Goal: Transaction & Acquisition: Book appointment/travel/reservation

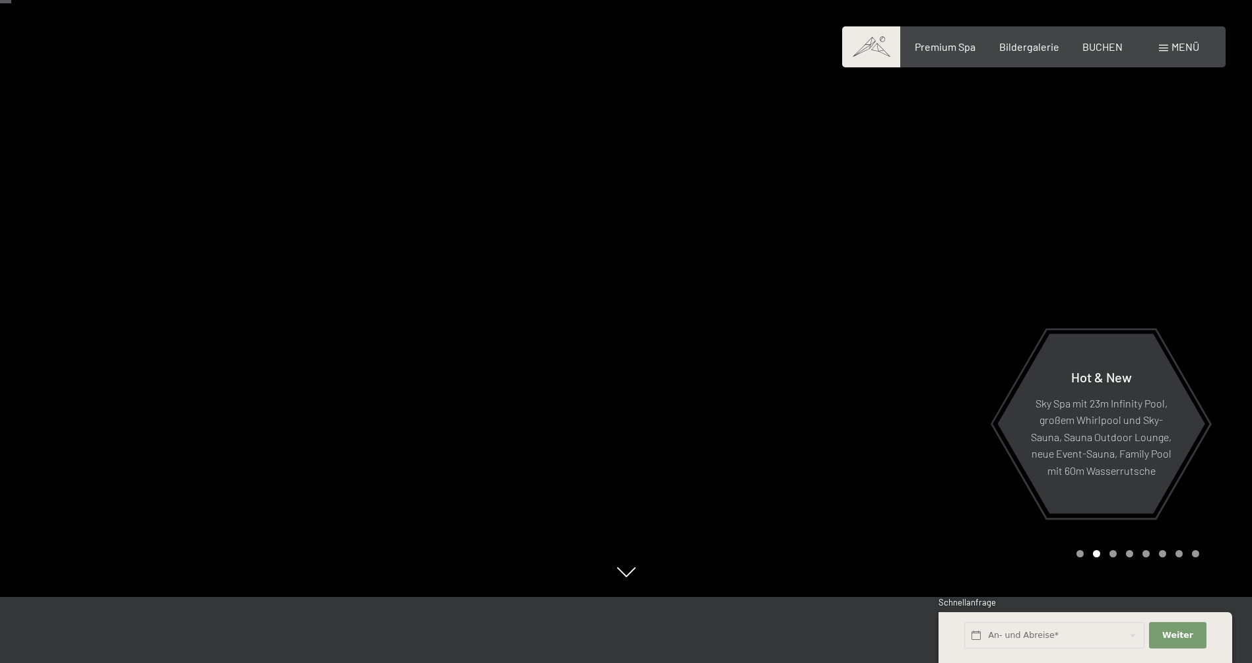
click at [1121, 553] on div "Carousel Pagination" at bounding box center [1135, 553] width 127 height 7
click at [1116, 555] on div "Carousel Page 3" at bounding box center [1113, 553] width 7 height 7
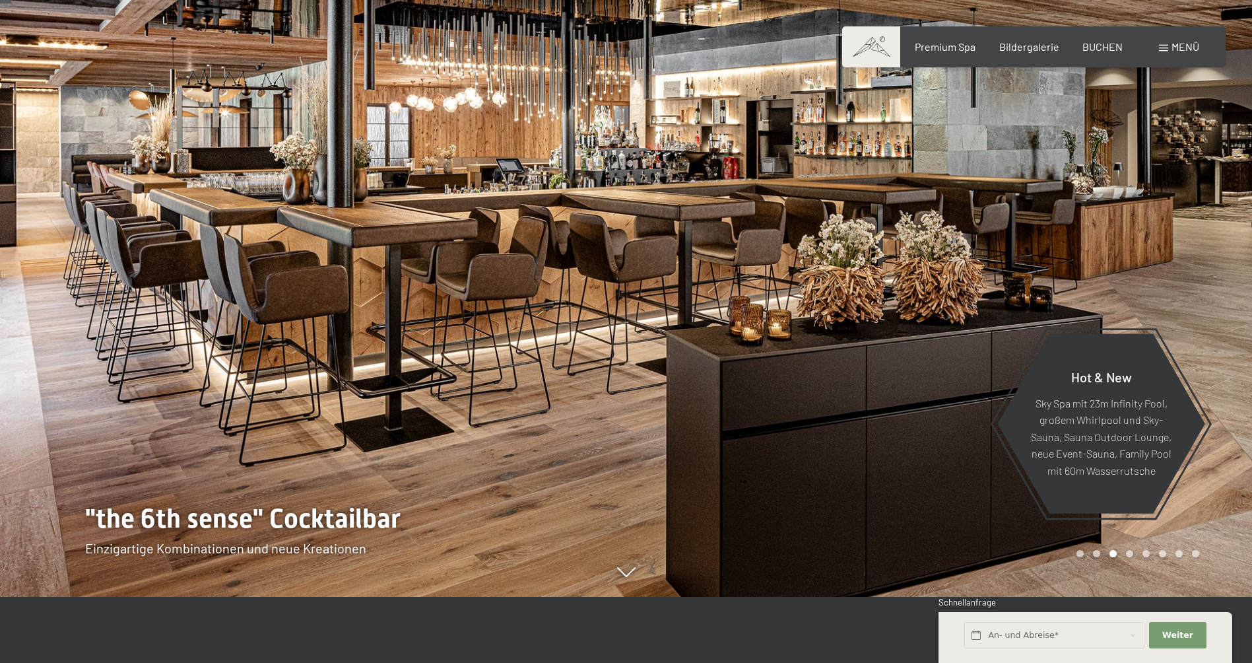
click at [1128, 552] on div "Carousel Page 4" at bounding box center [1129, 553] width 7 height 7
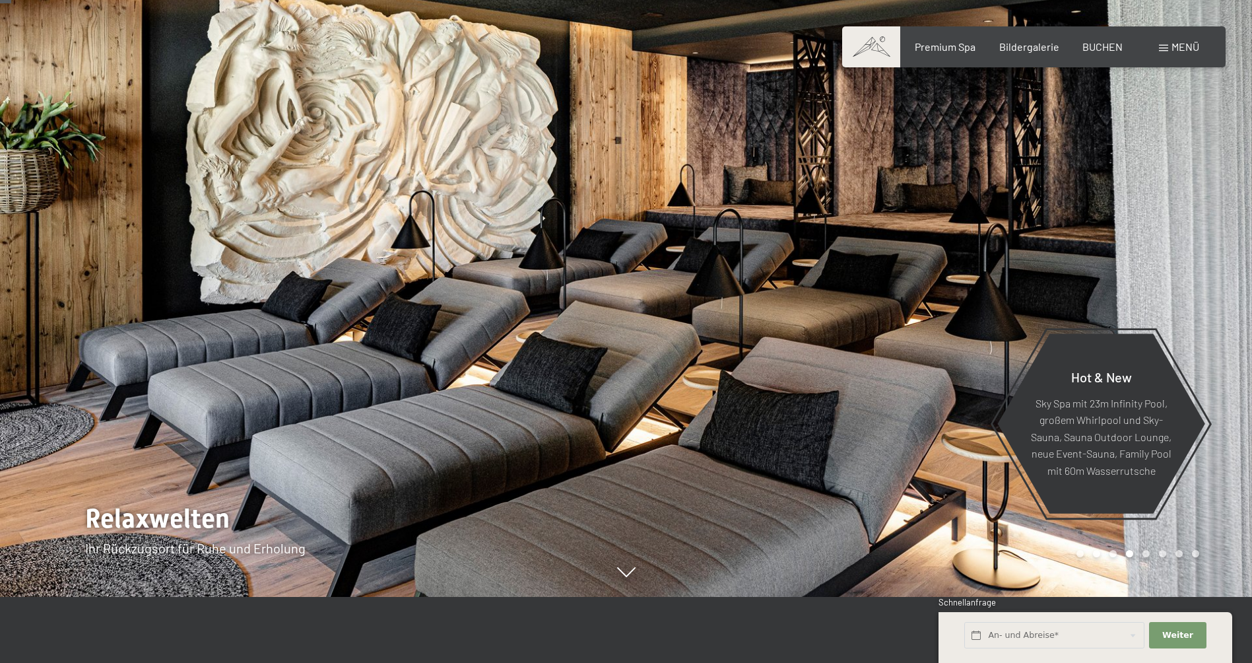
click at [1139, 550] on div "Carousel Pagination" at bounding box center [1135, 553] width 127 height 7
click at [1156, 552] on div "Carousel Pagination" at bounding box center [1135, 553] width 127 height 7
click at [1164, 553] on div "Carousel Page 6" at bounding box center [1162, 553] width 7 height 7
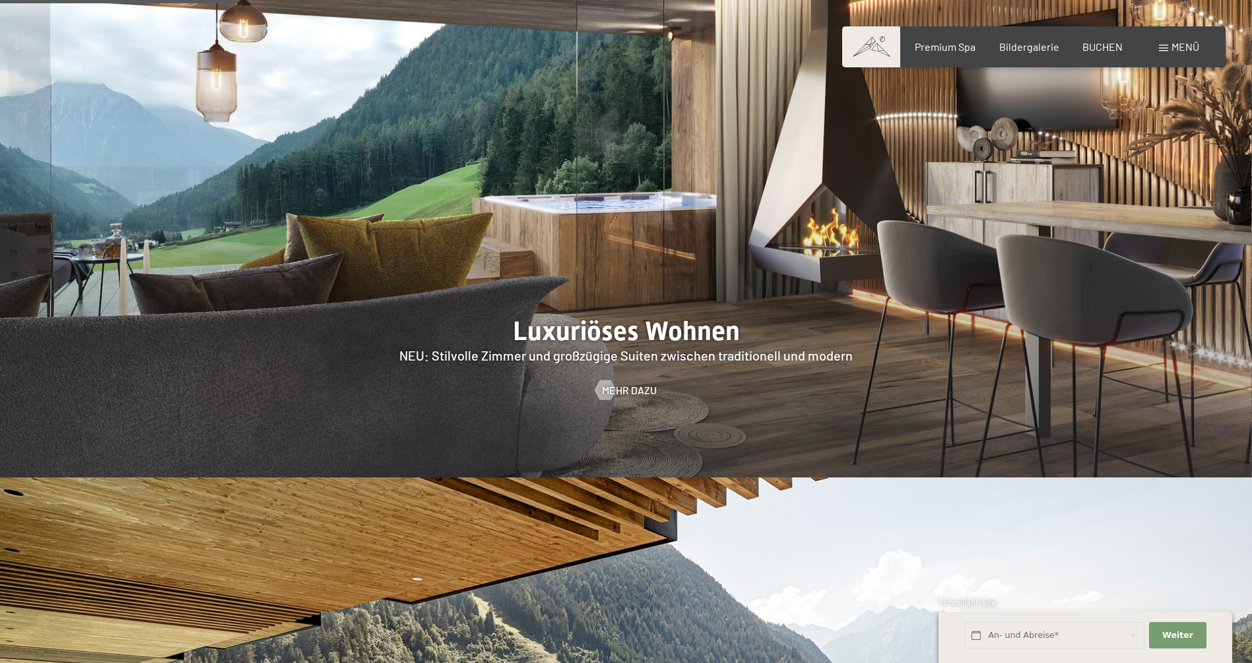
scroll to position [1386, 0]
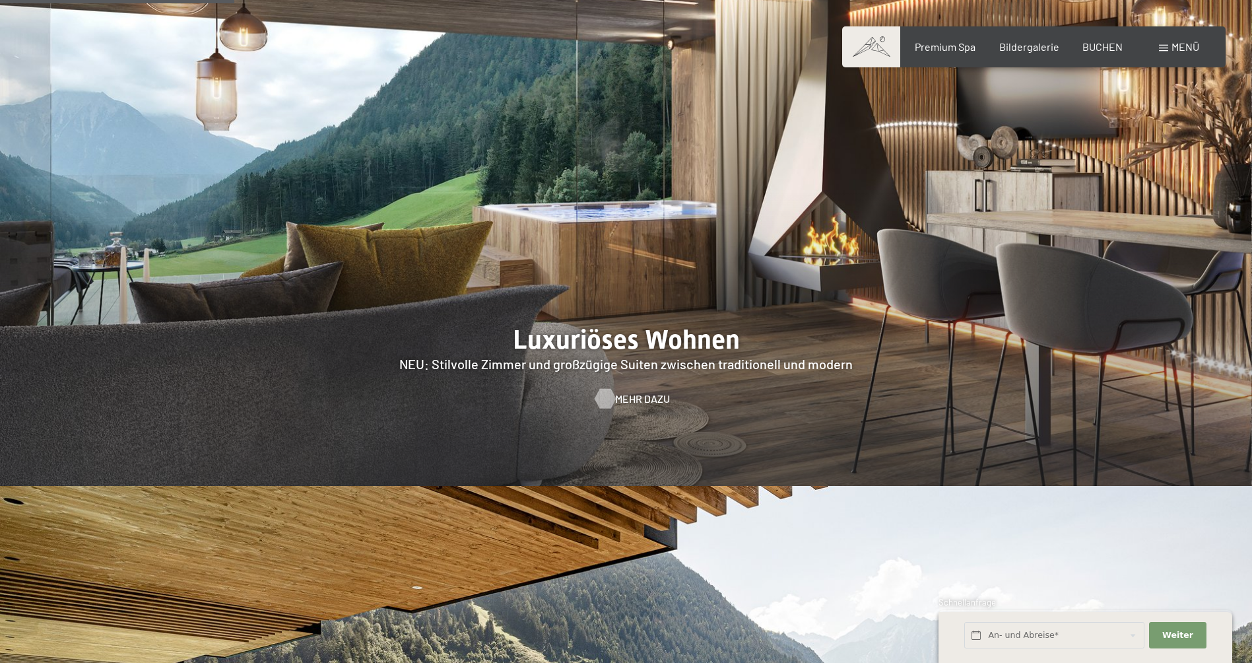
click at [618, 391] on span "Mehr dazu" at bounding box center [642, 398] width 55 height 15
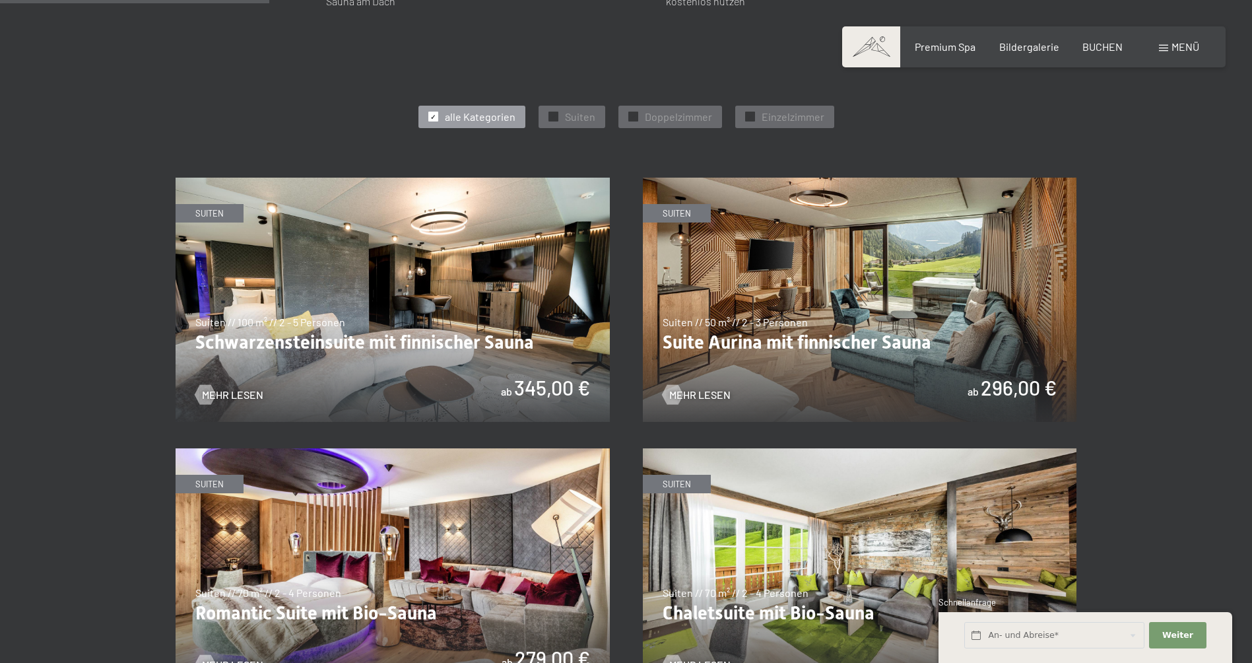
scroll to position [594, 0]
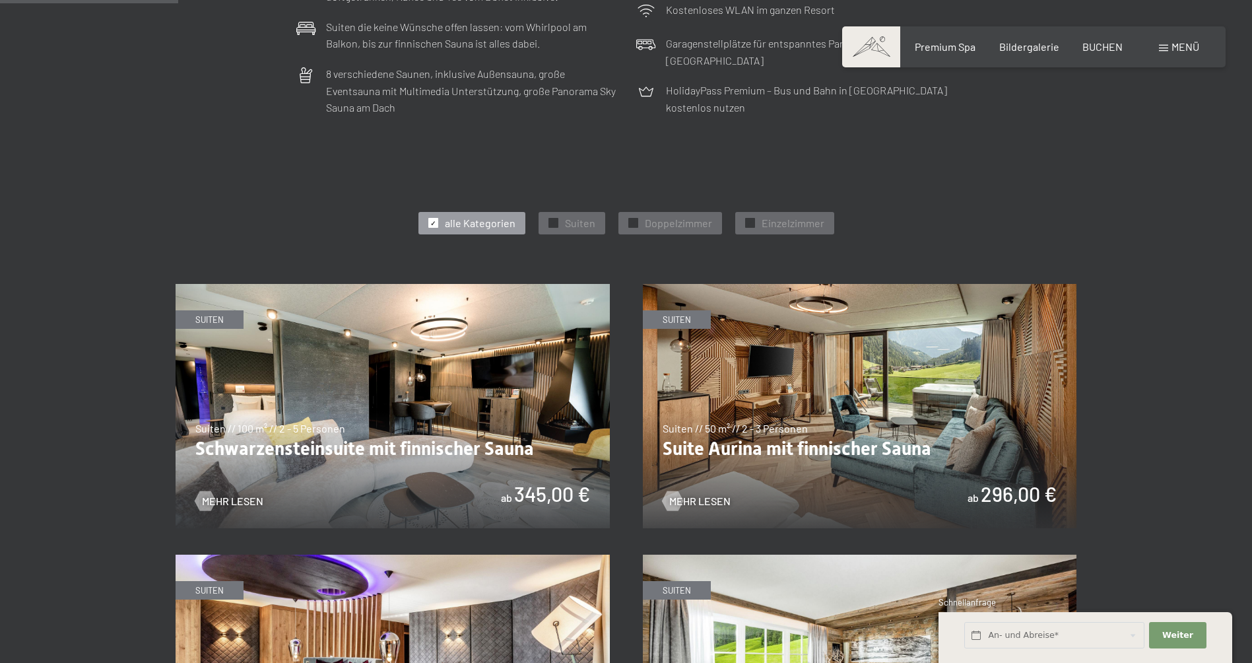
click at [909, 383] on img at bounding box center [860, 406] width 434 height 244
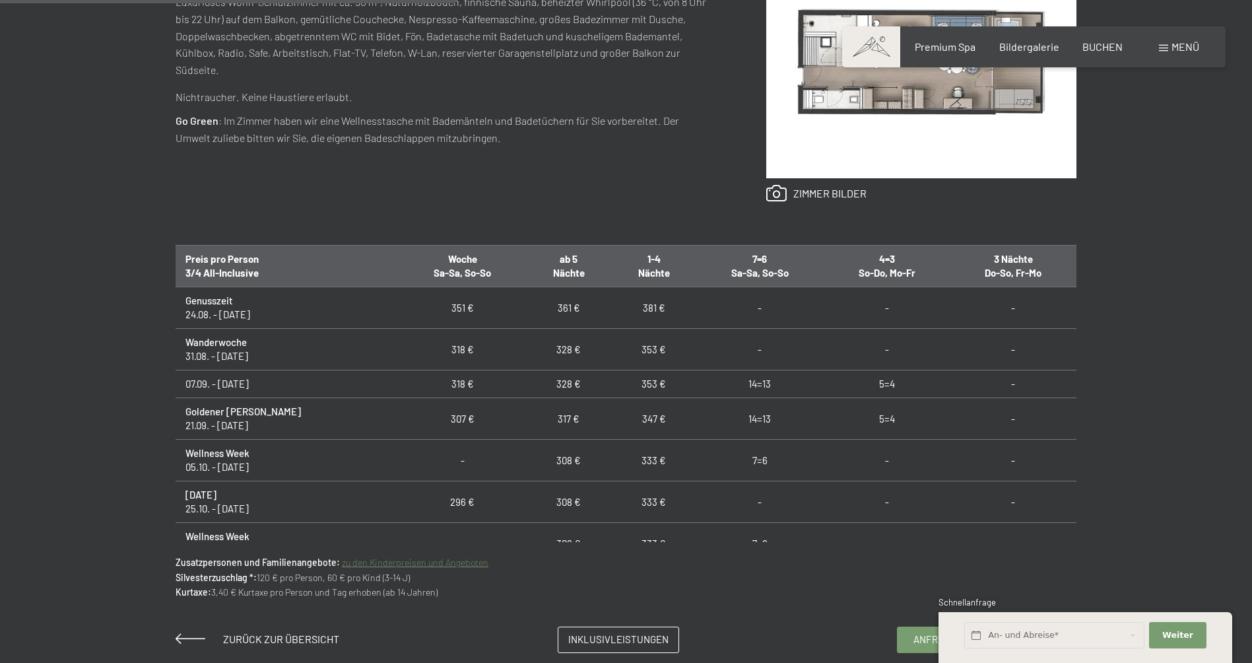
scroll to position [792, 0]
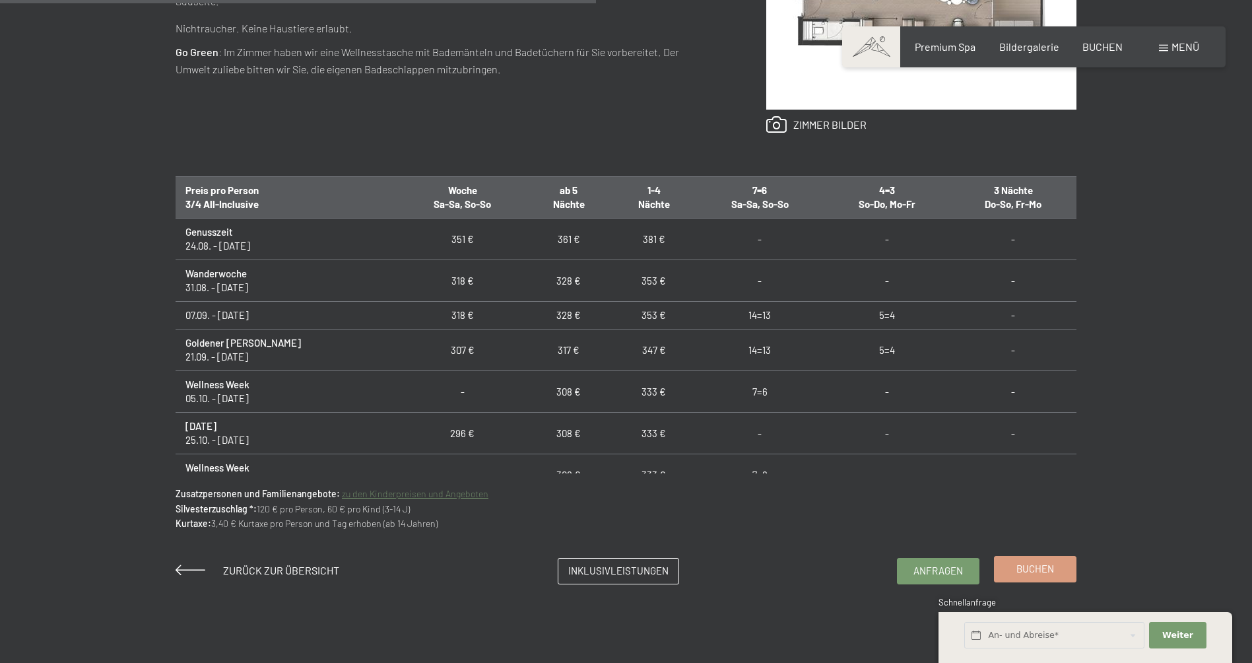
click at [1054, 574] on link "Buchen" at bounding box center [1035, 568] width 81 height 25
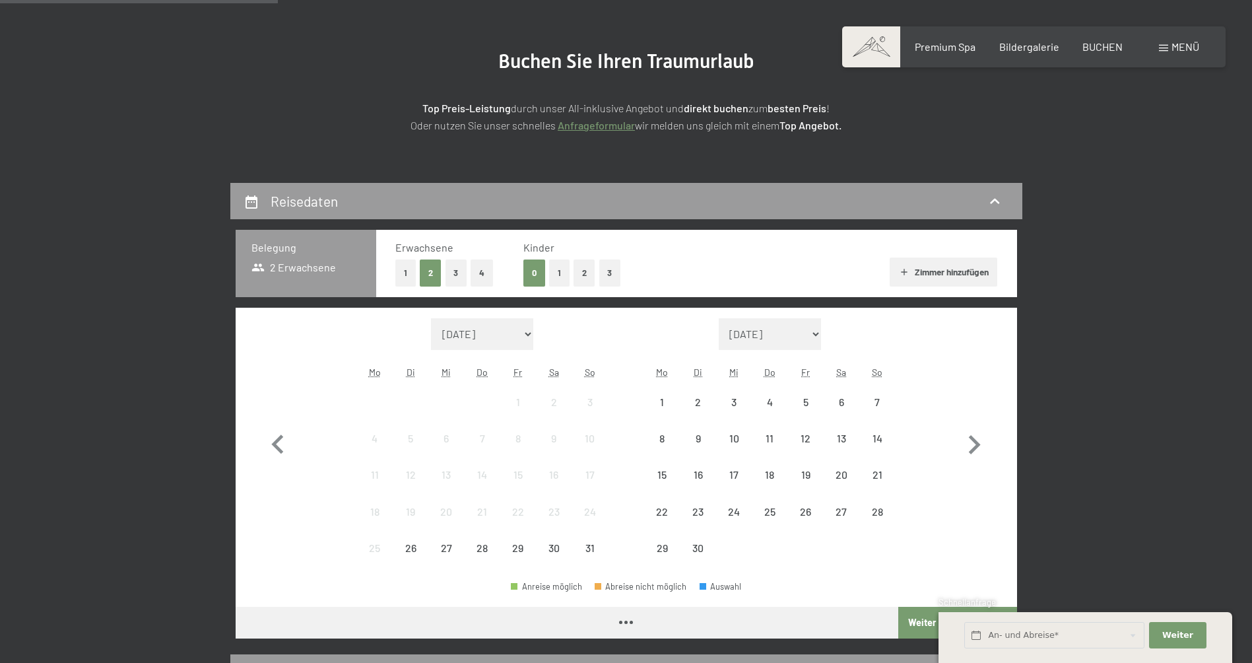
drag, startPoint x: 296, startPoint y: 374, endPoint x: 302, endPoint y: 392, distance: 19.2
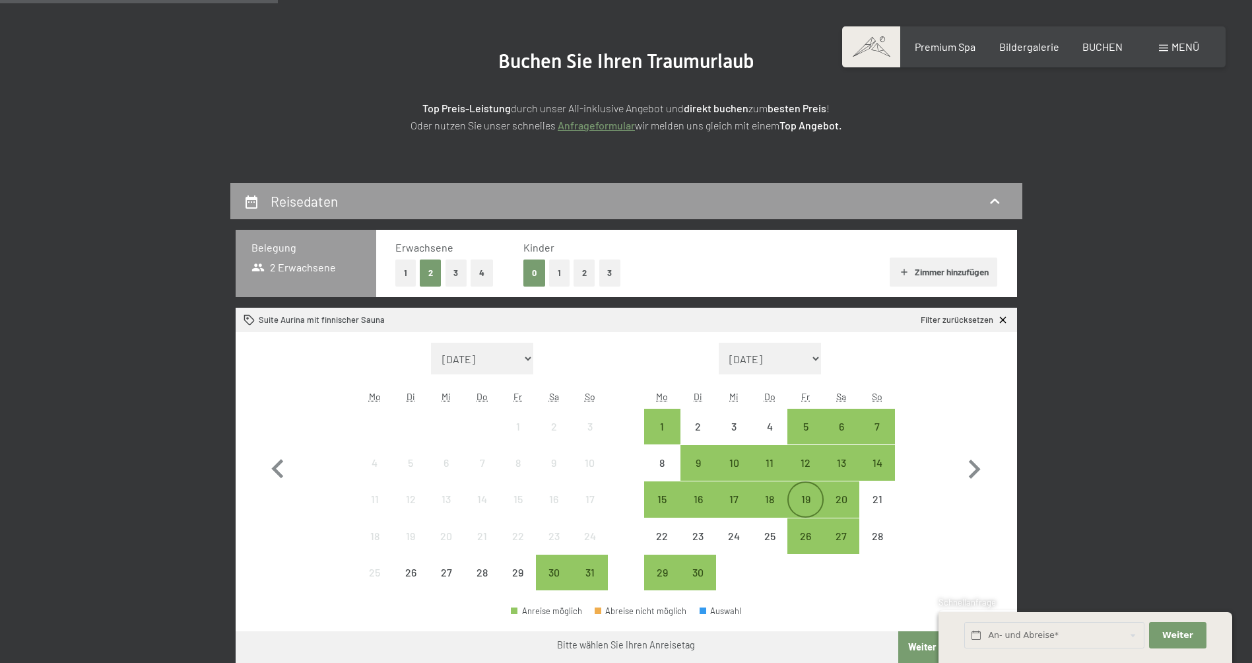
click at [799, 496] on div "19" at bounding box center [805, 510] width 33 height 33
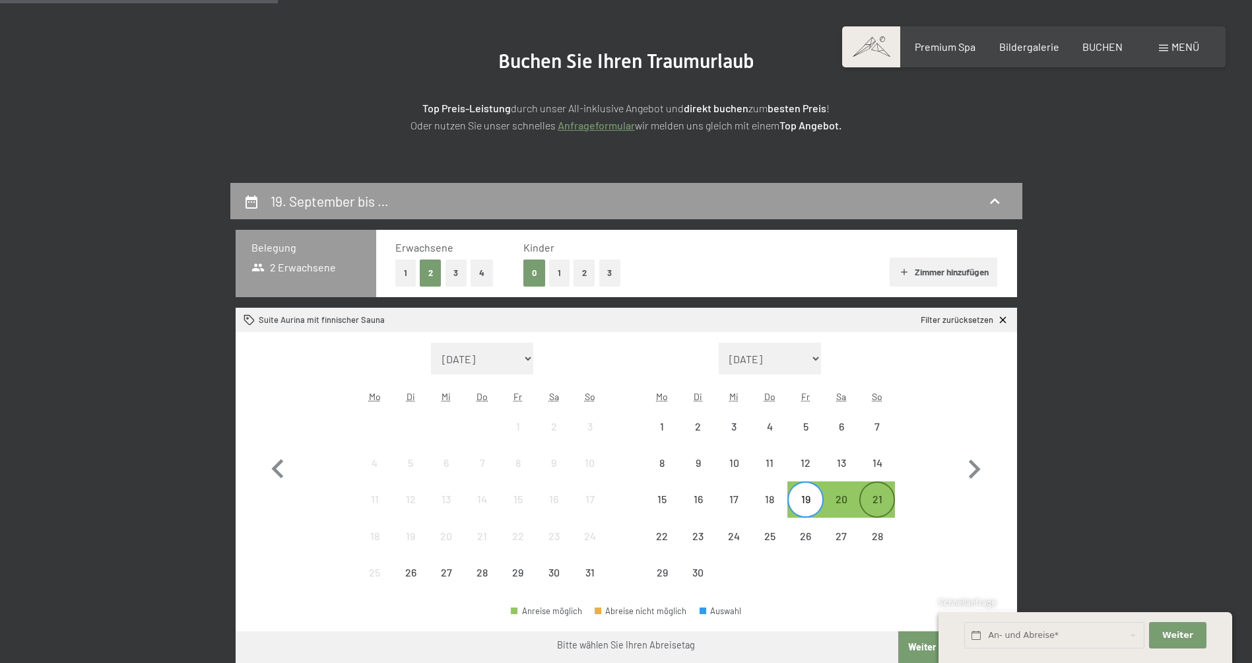
click at [873, 498] on div "21" at bounding box center [877, 510] width 33 height 33
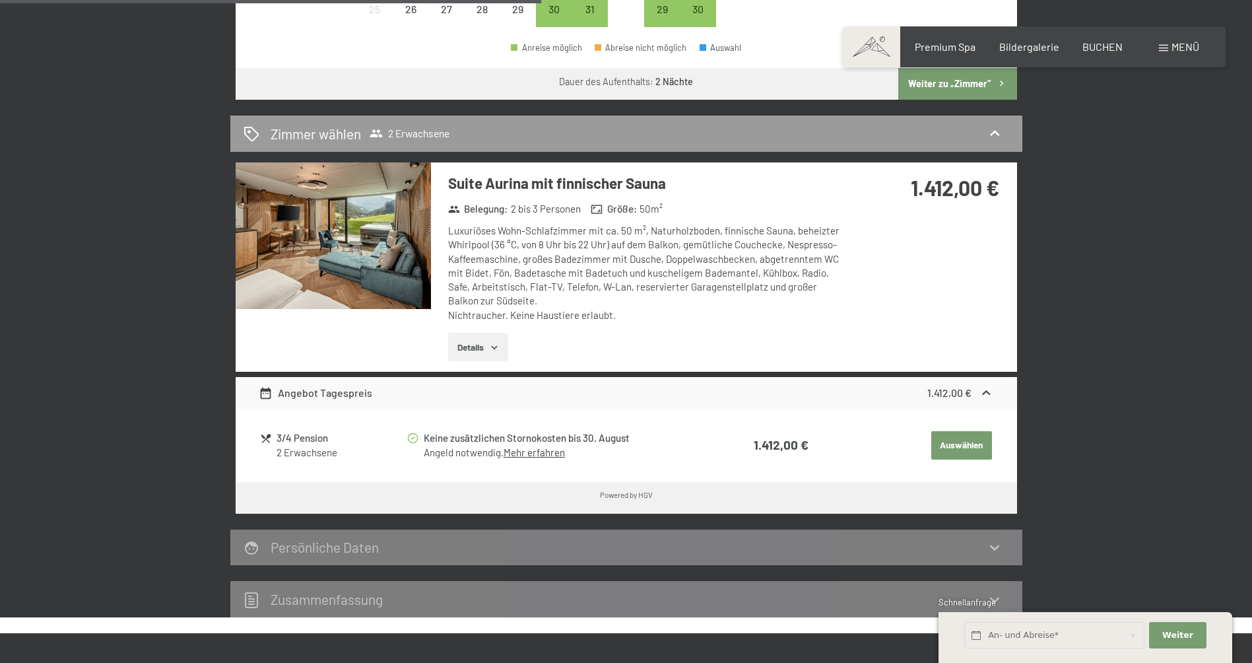
scroll to position [726, 0]
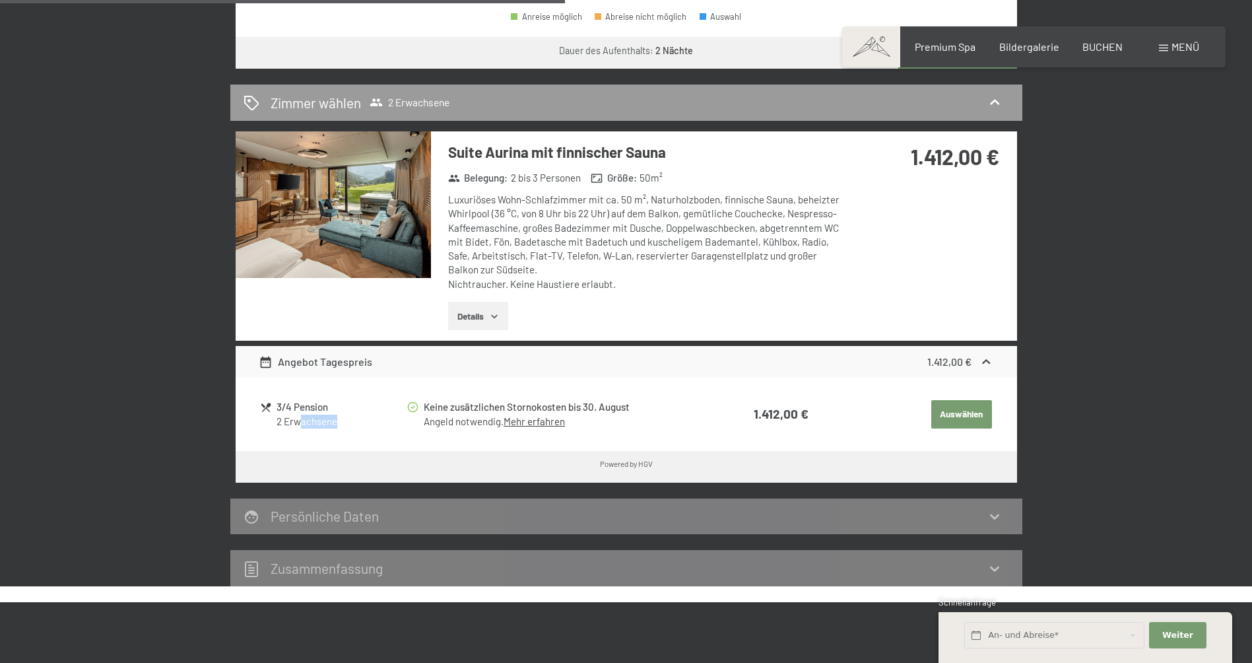
drag, startPoint x: 301, startPoint y: 426, endPoint x: 372, endPoint y: 421, distance: 70.8
click at [372, 421] on div "2 Erwachsene" at bounding box center [341, 422] width 129 height 14
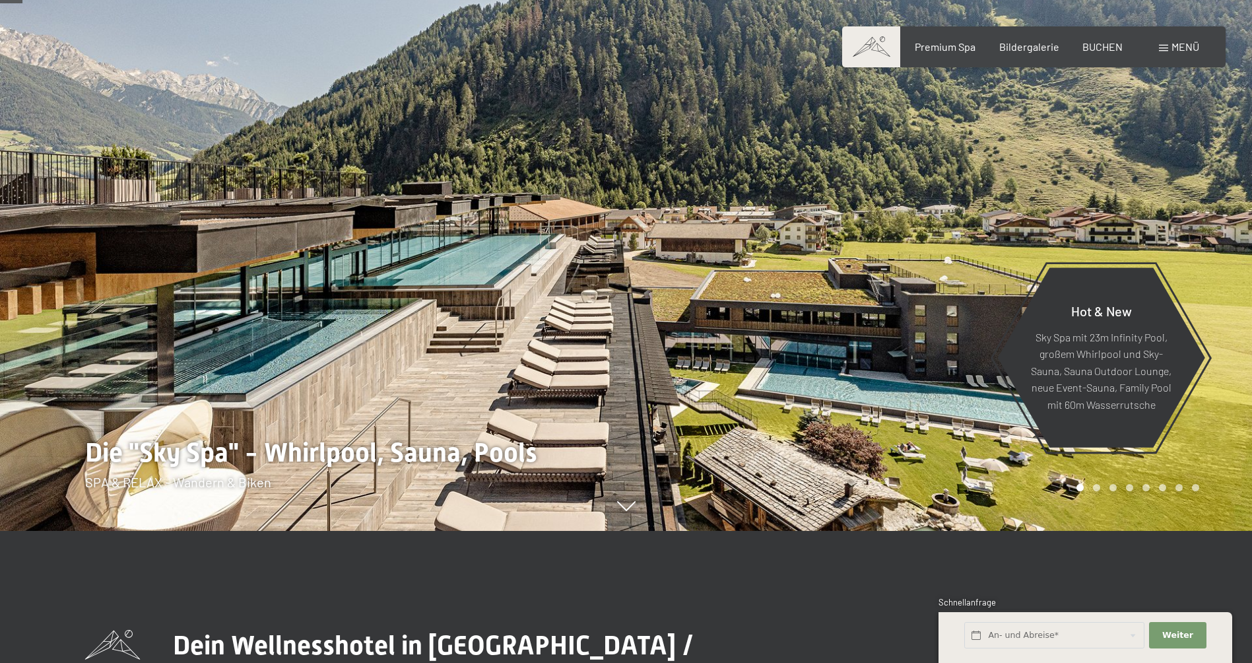
click at [1096, 488] on div "Carousel Page 2" at bounding box center [1096, 487] width 7 height 7
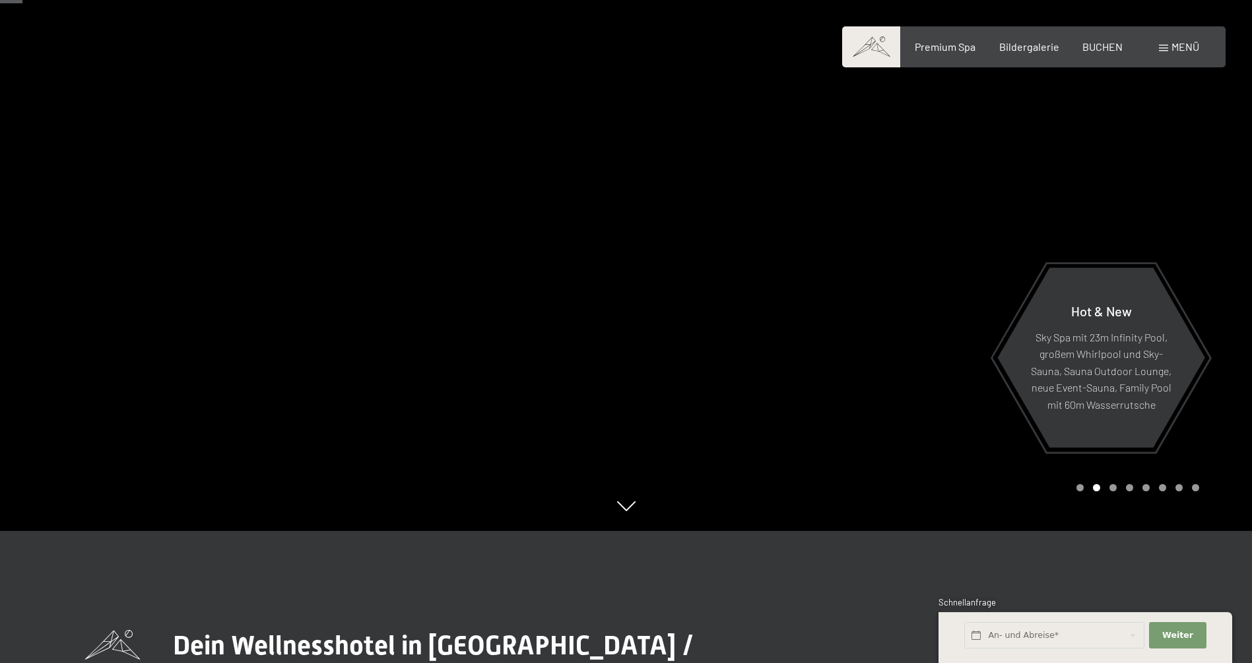
click at [1109, 490] on div "Carousel Pagination" at bounding box center [1135, 487] width 127 height 7
click at [1111, 490] on div "Carousel Page 3" at bounding box center [1113, 487] width 7 height 7
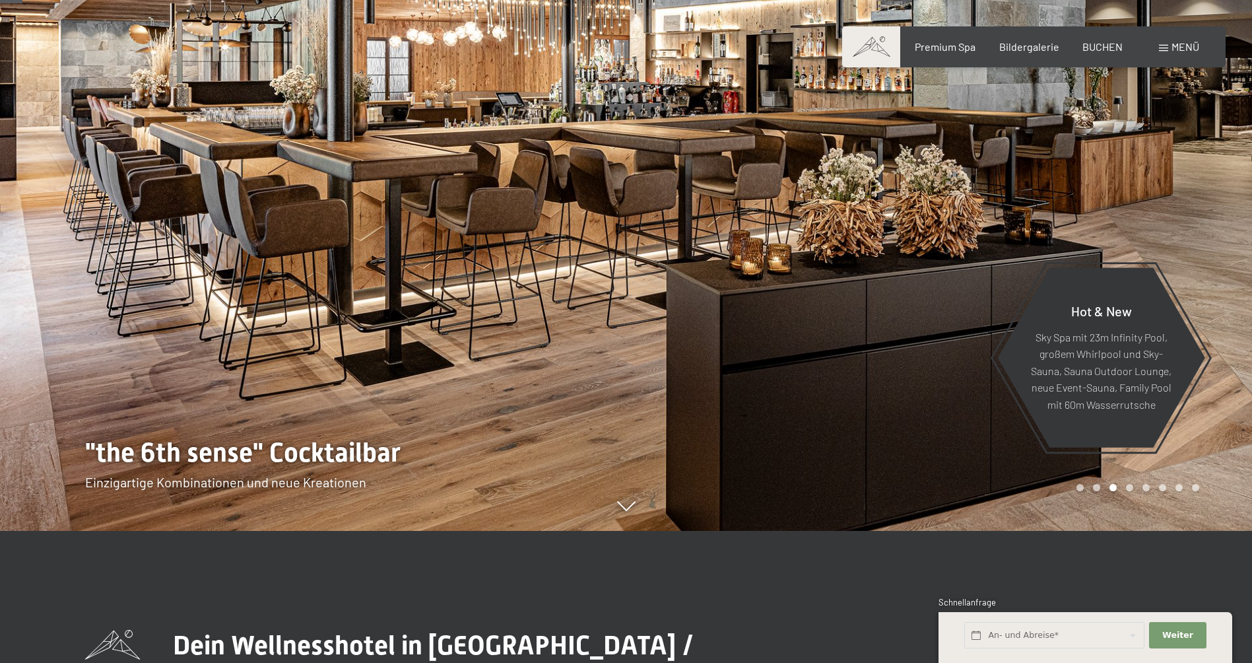
click at [1125, 487] on div "Carousel Pagination" at bounding box center [1135, 487] width 127 height 7
drag, startPoint x: 1138, startPoint y: 489, endPoint x: 1130, endPoint y: 489, distance: 7.9
click at [1137, 489] on div "Carousel Pagination" at bounding box center [1135, 487] width 127 height 7
click at [1131, 489] on div "Carousel Page 4" at bounding box center [1129, 487] width 7 height 7
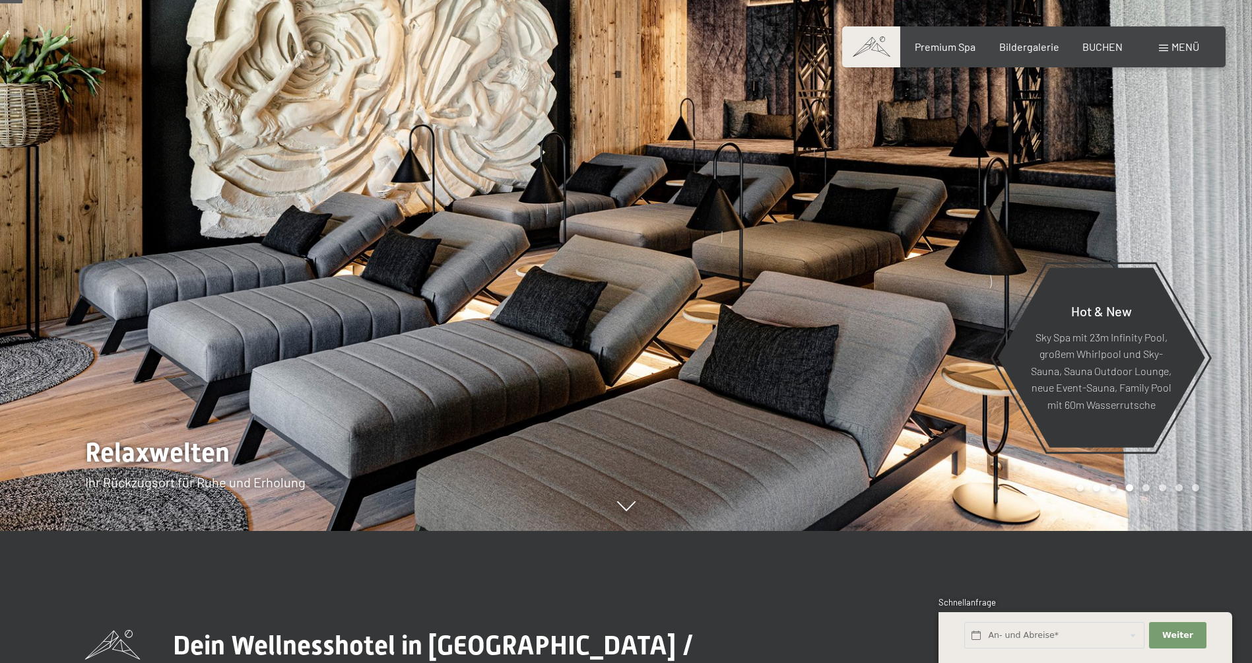
click at [1136, 487] on div "Carousel Pagination" at bounding box center [1135, 487] width 127 height 7
click at [1140, 486] on div "Carousel Pagination" at bounding box center [1135, 487] width 127 height 7
click at [1145, 486] on div "Carousel Page 5" at bounding box center [1146, 487] width 7 height 7
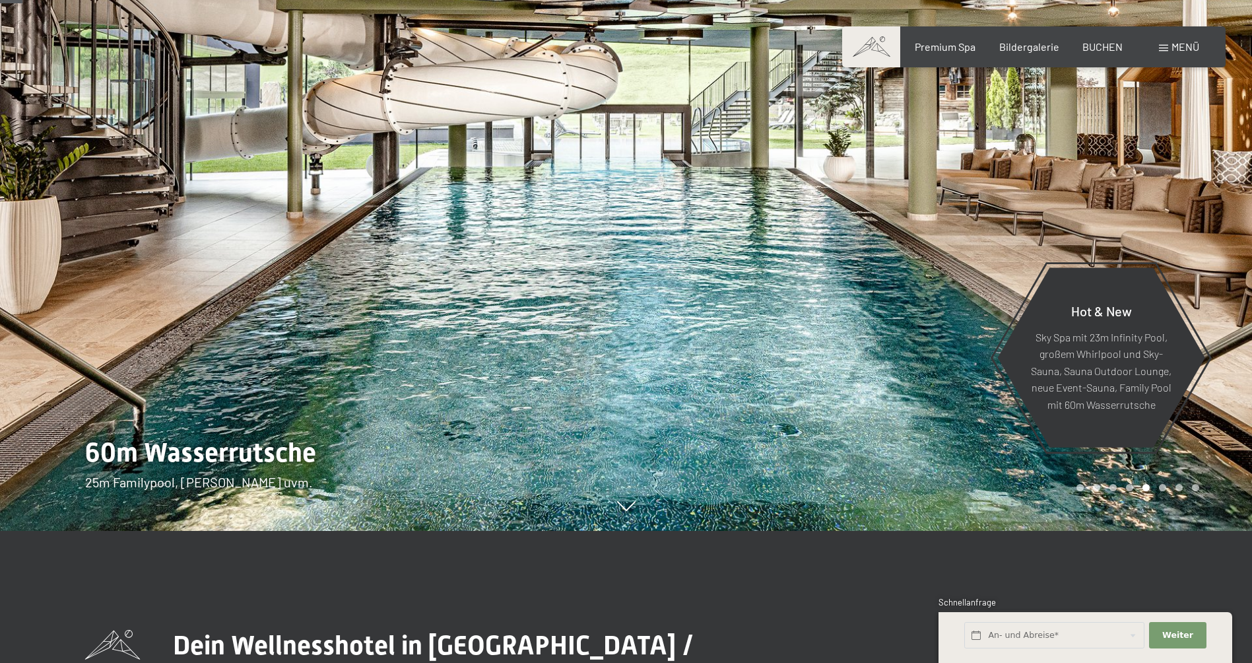
click at [1156, 486] on div "Carousel Pagination" at bounding box center [1135, 487] width 127 height 7
click at [1167, 486] on div "Carousel Pagination" at bounding box center [1135, 487] width 127 height 7
click at [1162, 488] on div "Carousel Page 6" at bounding box center [1162, 487] width 7 height 7
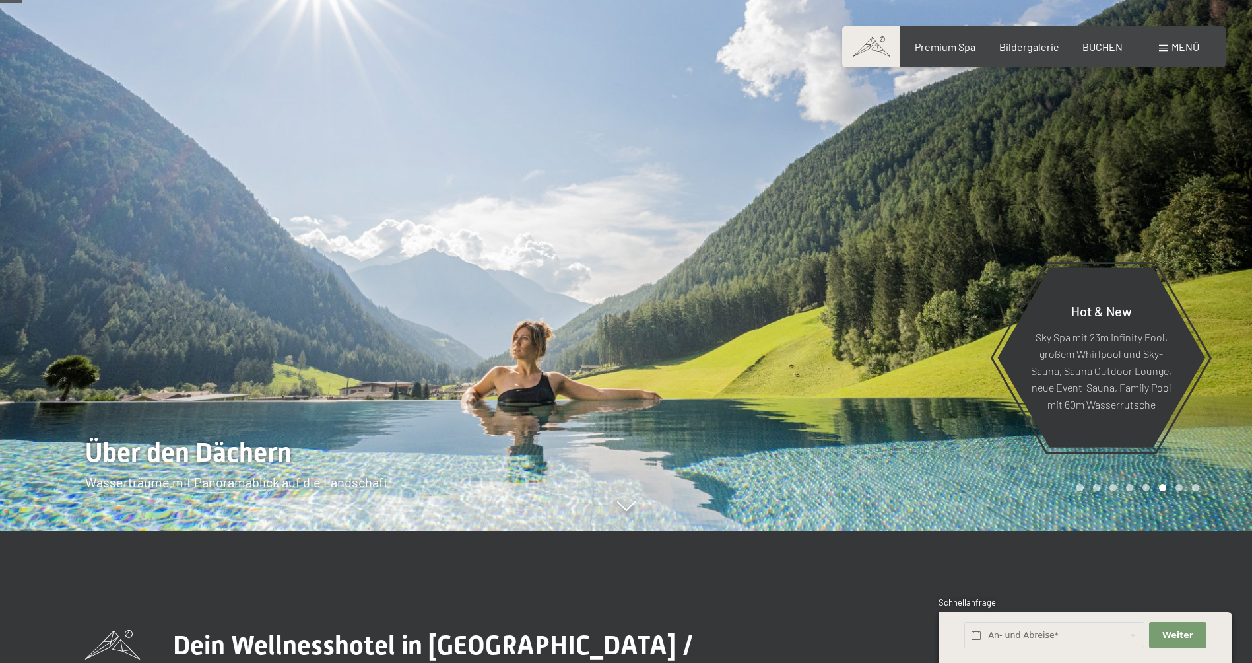
click at [1168, 531] on div "6 / 8" at bounding box center [626, 531] width 1083 height 0
click at [1189, 486] on div "Carousel Pagination" at bounding box center [1135, 487] width 127 height 7
click at [1200, 484] on div at bounding box center [939, 199] width 626 height 663
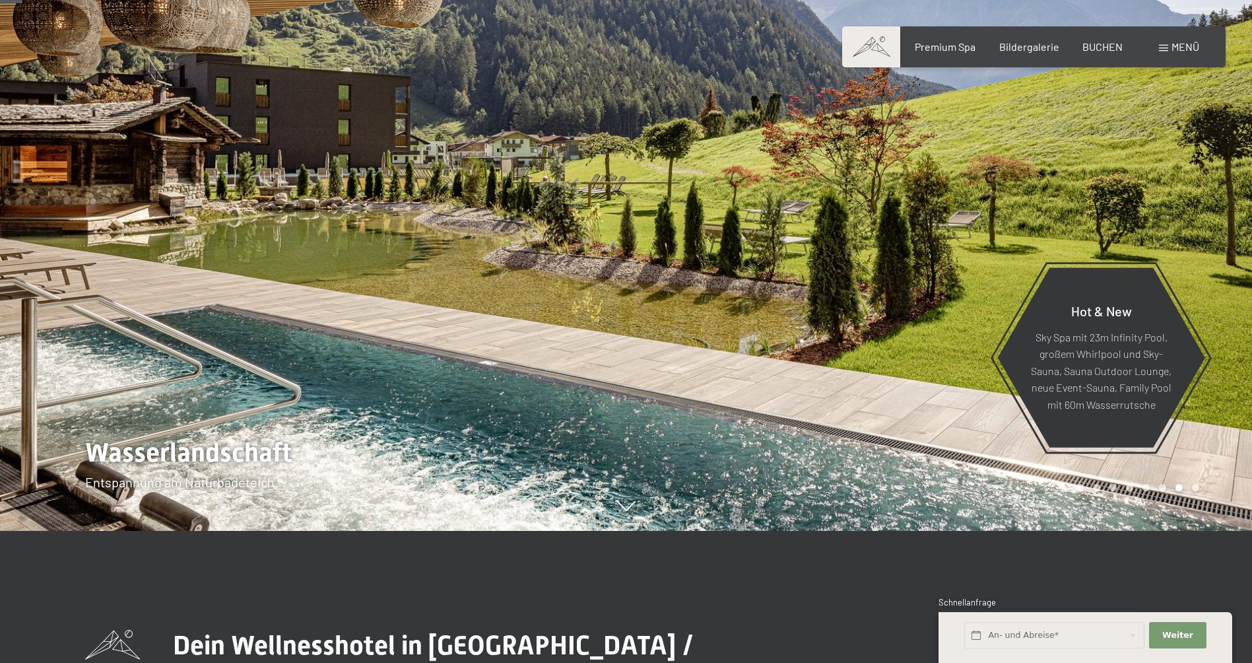
click at [1191, 484] on div "Carousel Pagination" at bounding box center [1135, 487] width 127 height 7
